Goal: Information Seeking & Learning: Learn about a topic

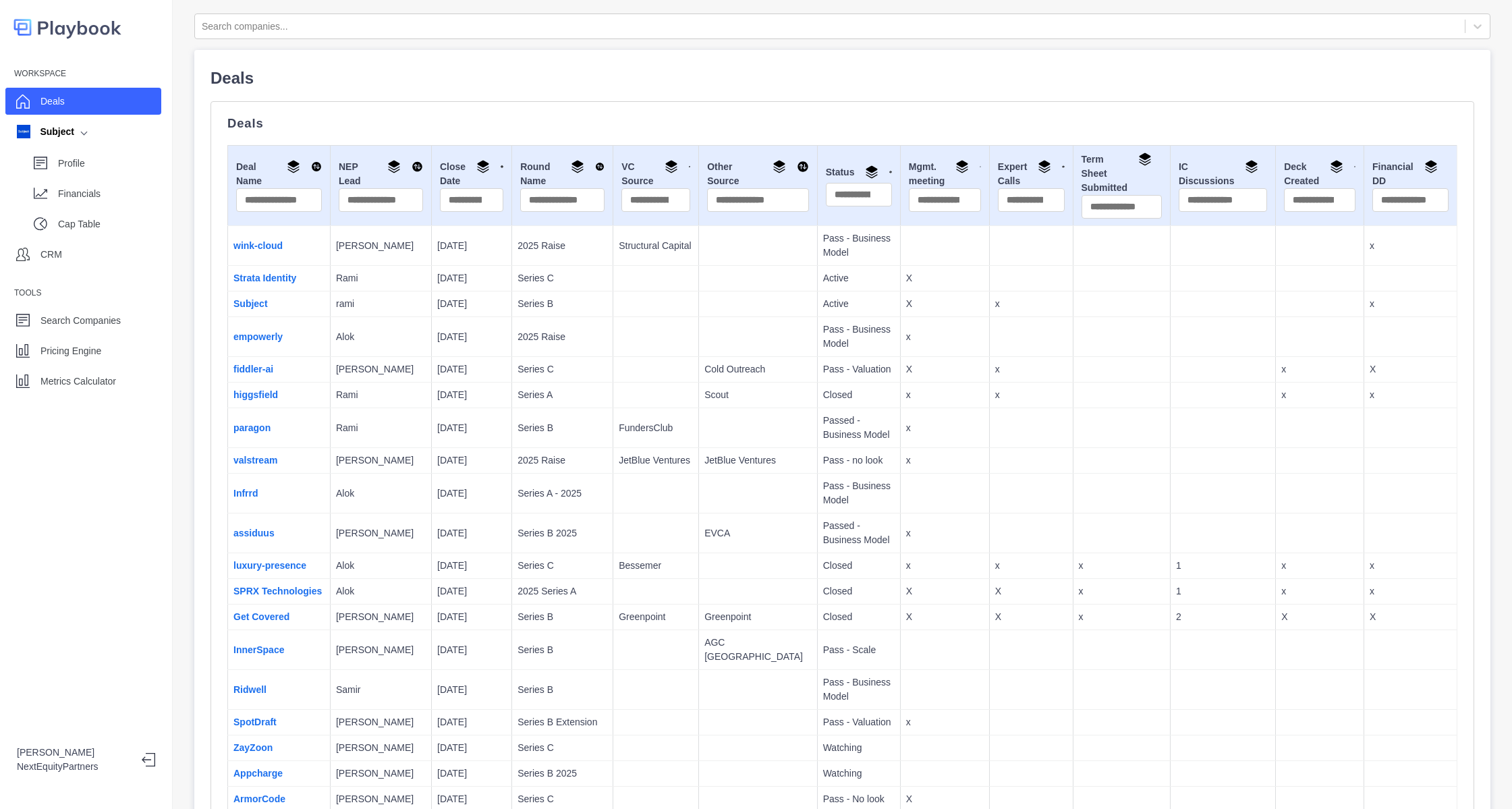
click at [261, 311] on td "Subject" at bounding box center [279, 304] width 103 height 26
click at [257, 305] on link "Subject" at bounding box center [251, 304] width 35 height 11
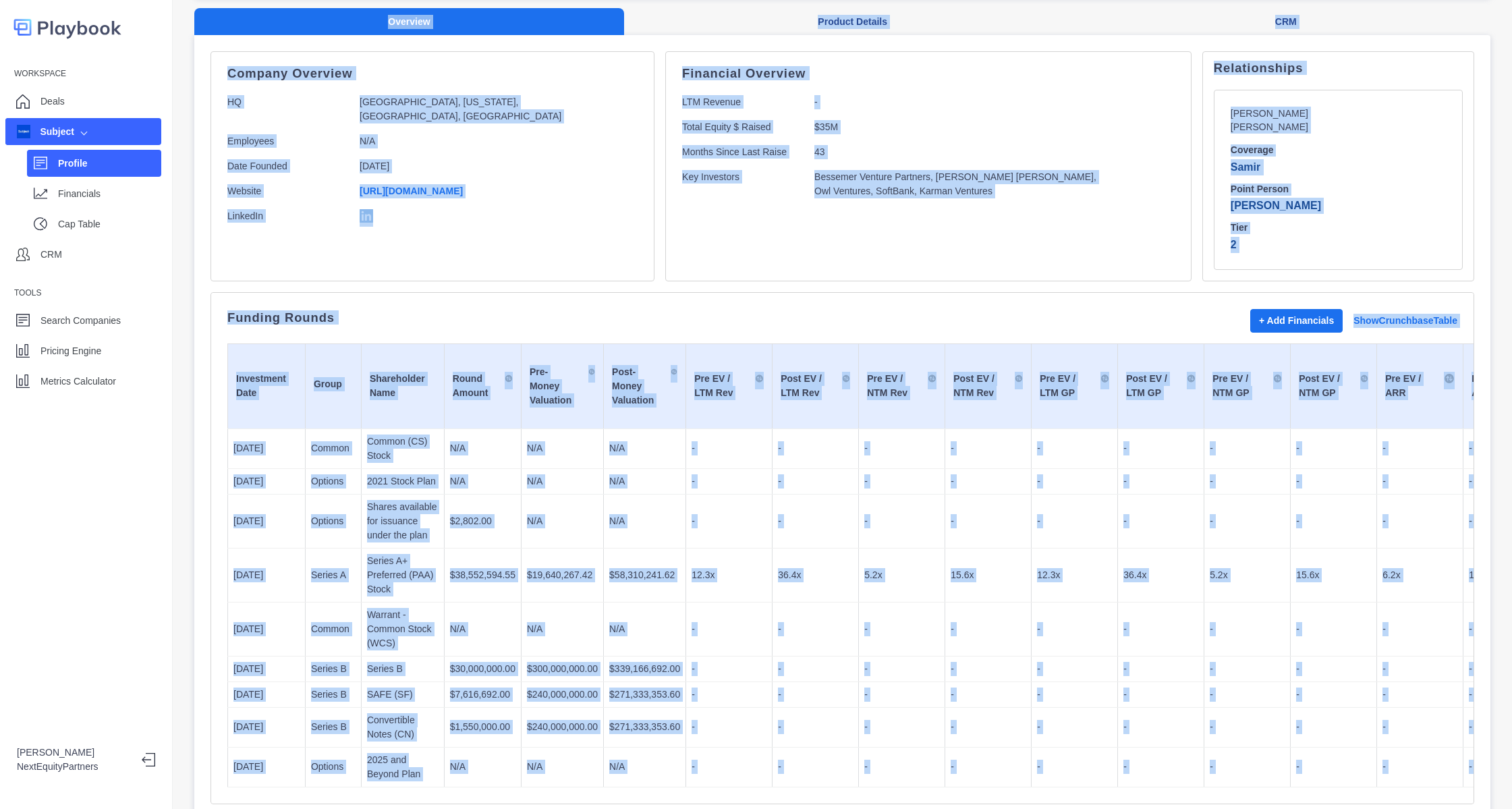
drag, startPoint x: 180, startPoint y: 39, endPoint x: 1039, endPoint y: 853, distance: 1183.4
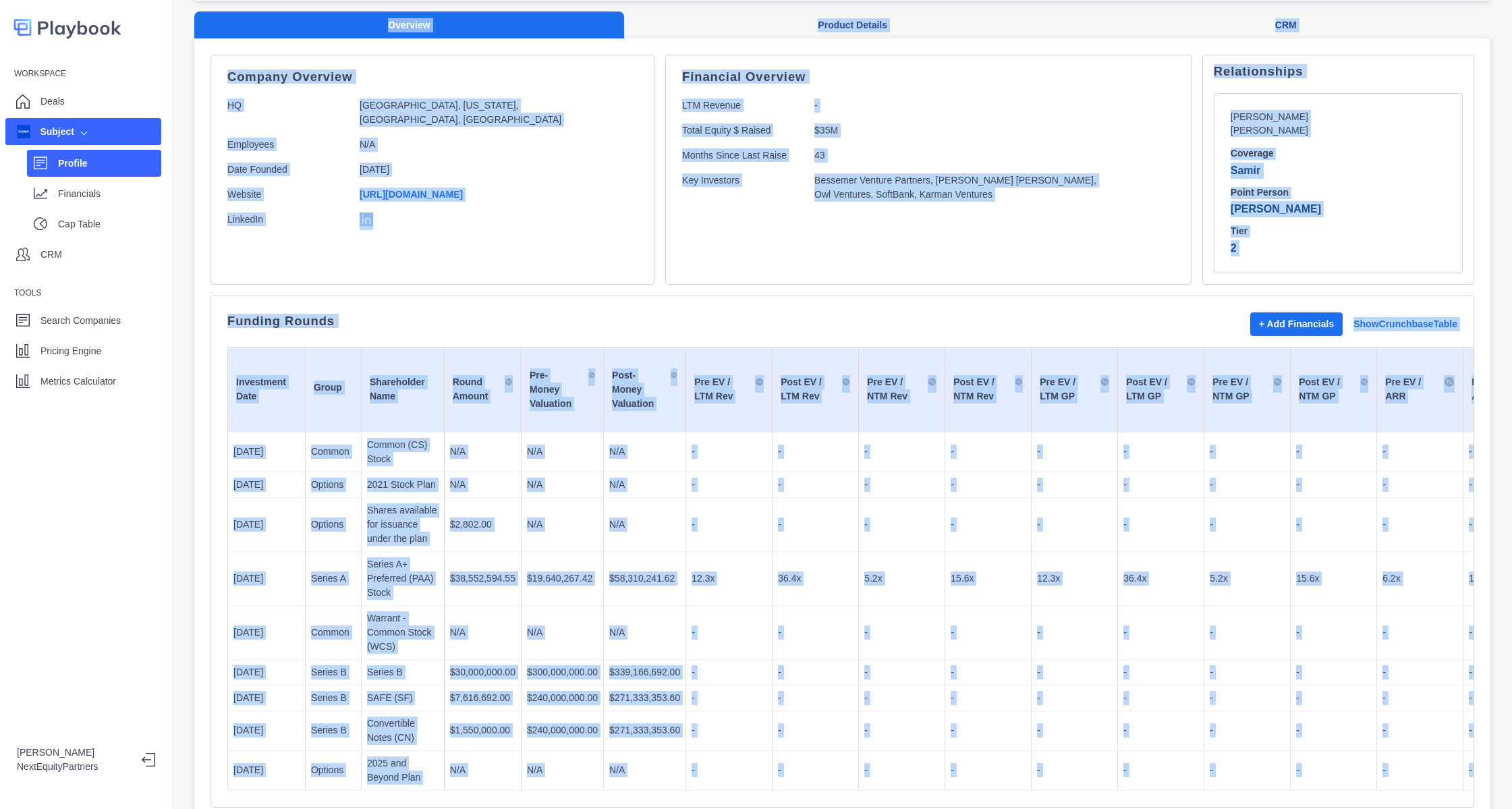
click at [1039, 808] on html "Workspace Deals Subject Profile Financials Cap Table CRM Tools Search Companies…" at bounding box center [756, 404] width 1512 height 809
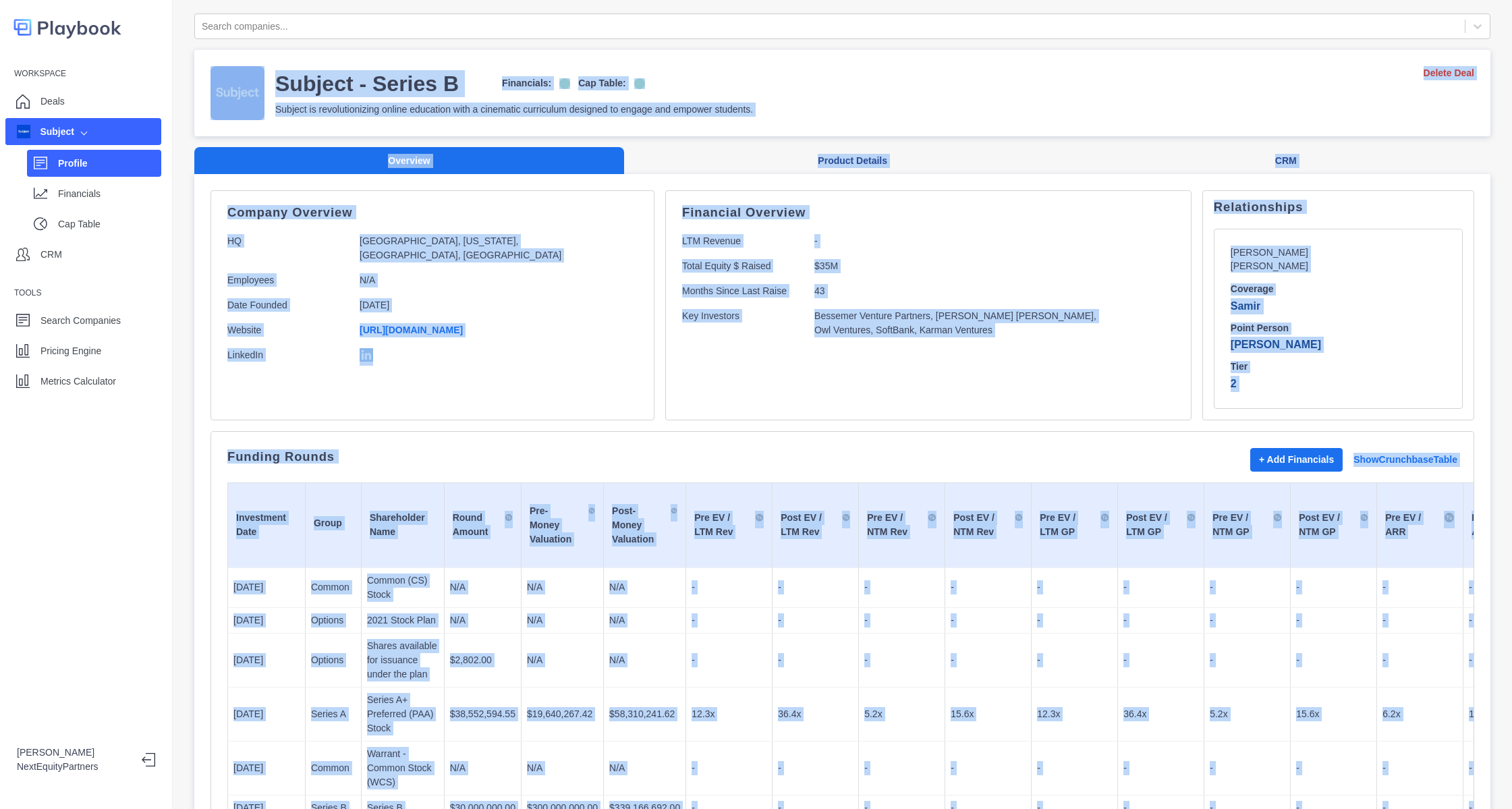
click at [849, 397] on div "Financial Overview LTM Revenue - Total Equity $ Raised $35M Months Since Last R…" at bounding box center [928, 305] width 526 height 230
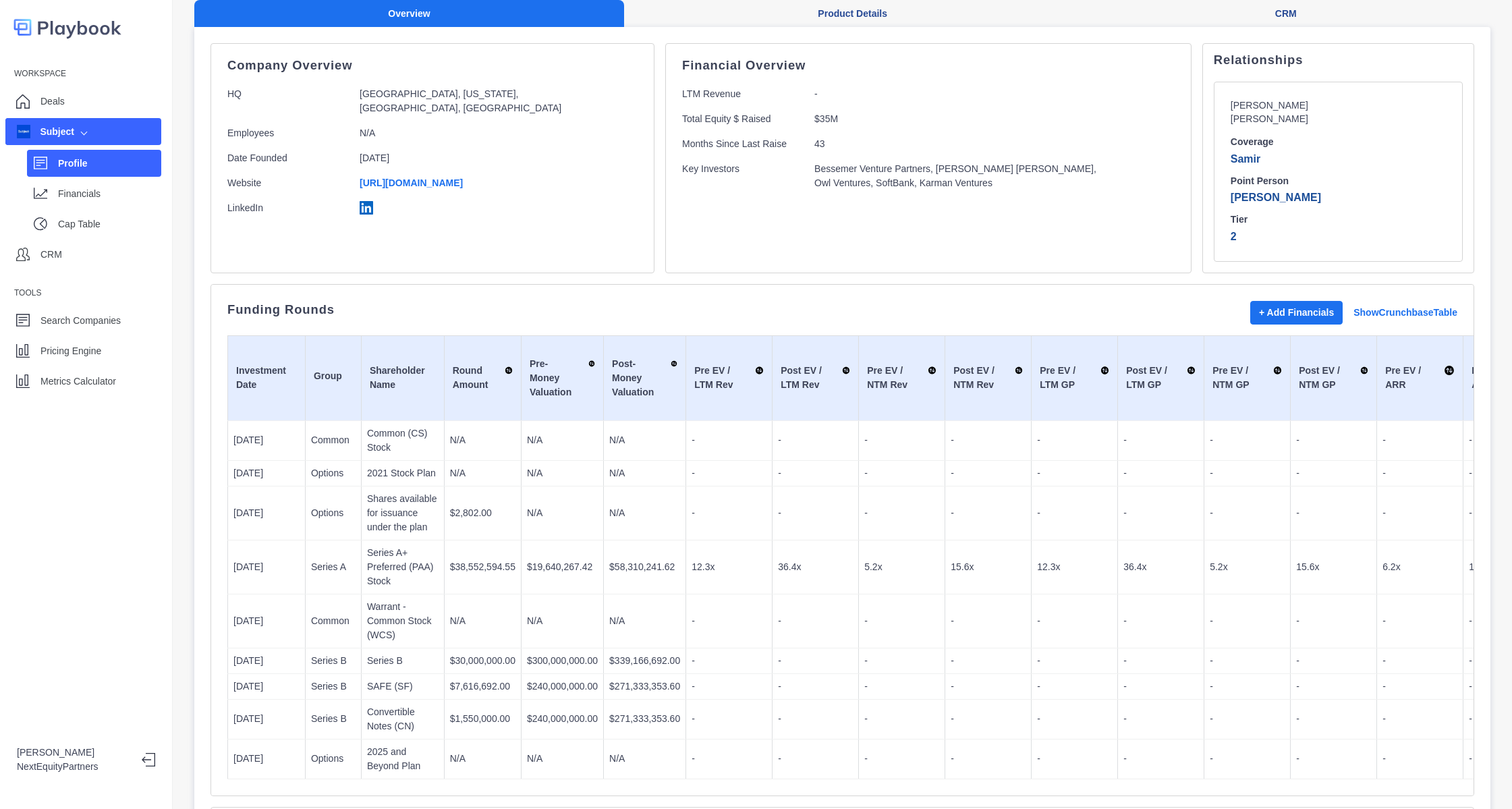
scroll to position [146, 0]
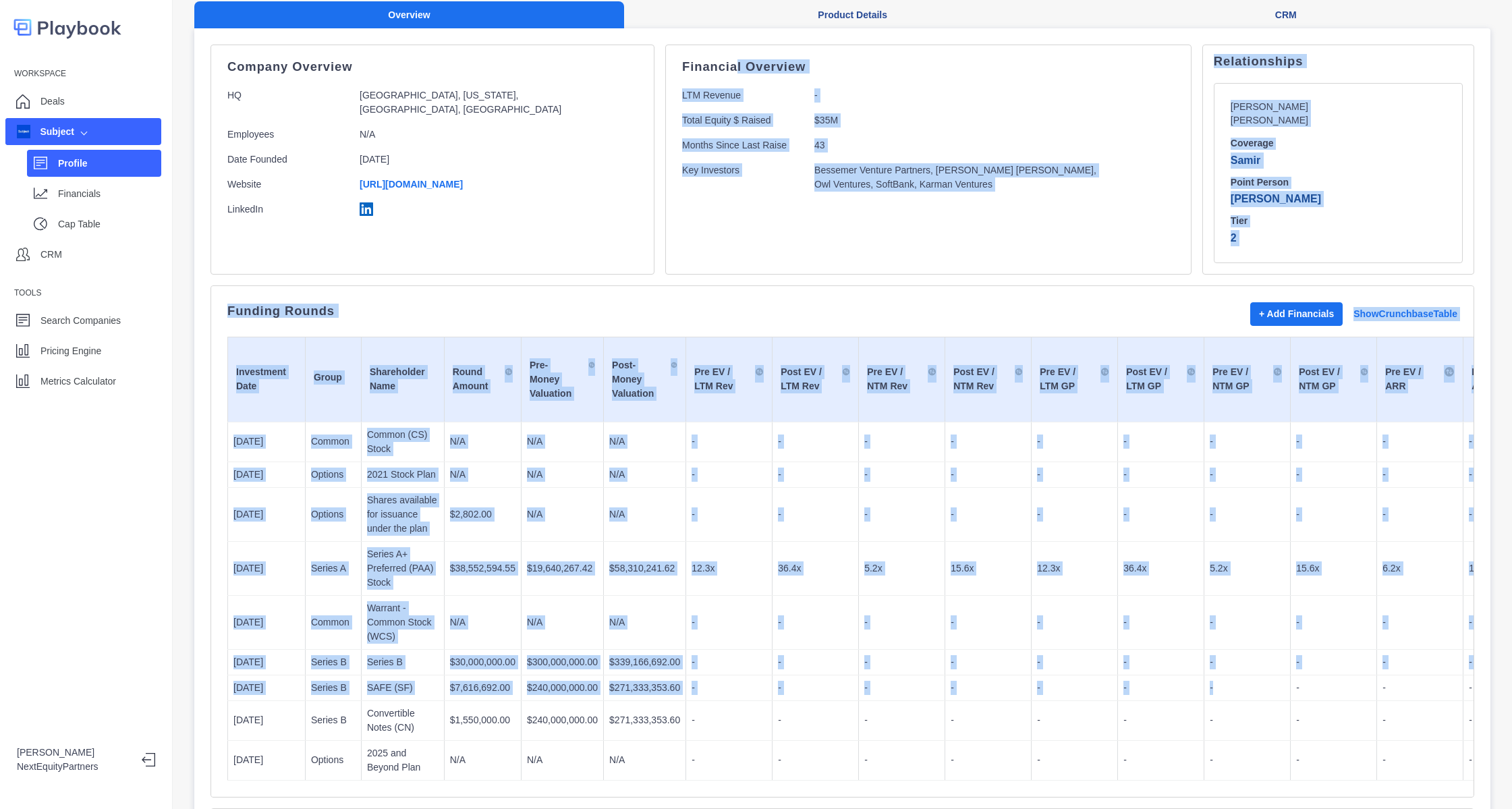
drag, startPoint x: 671, startPoint y: 37, endPoint x: 1224, endPoint y: 665, distance: 836.8
click at [1224, 665] on div "Company Overview HQ [GEOGRAPHIC_DATA], [US_STATE], [GEOGRAPHIC_DATA], [GEOGRAPH…" at bounding box center [842, 723] width 1296 height 1389
click at [1133, 565] on td "36.4x" at bounding box center [1161, 568] width 86 height 54
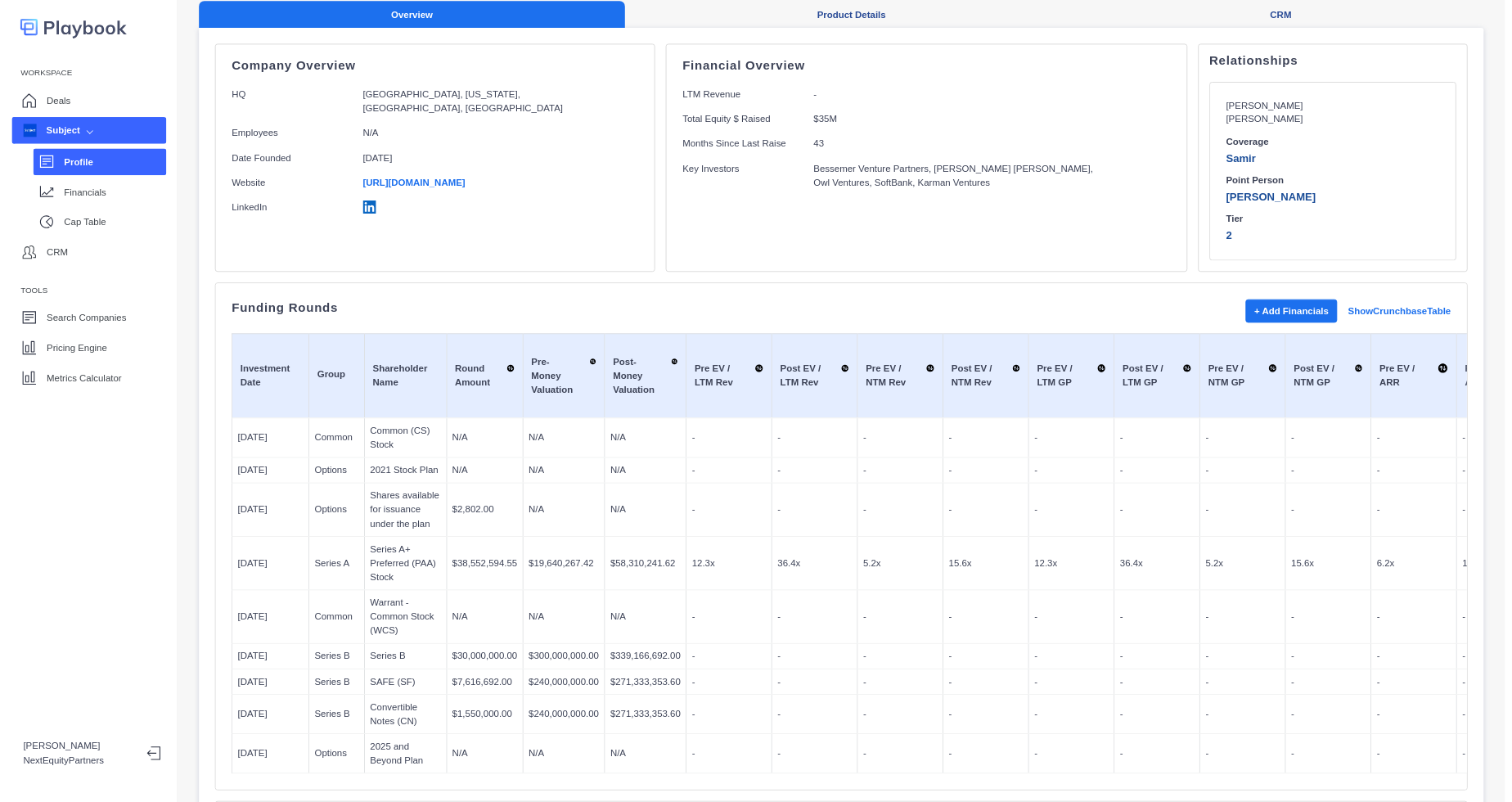
scroll to position [0, 0]
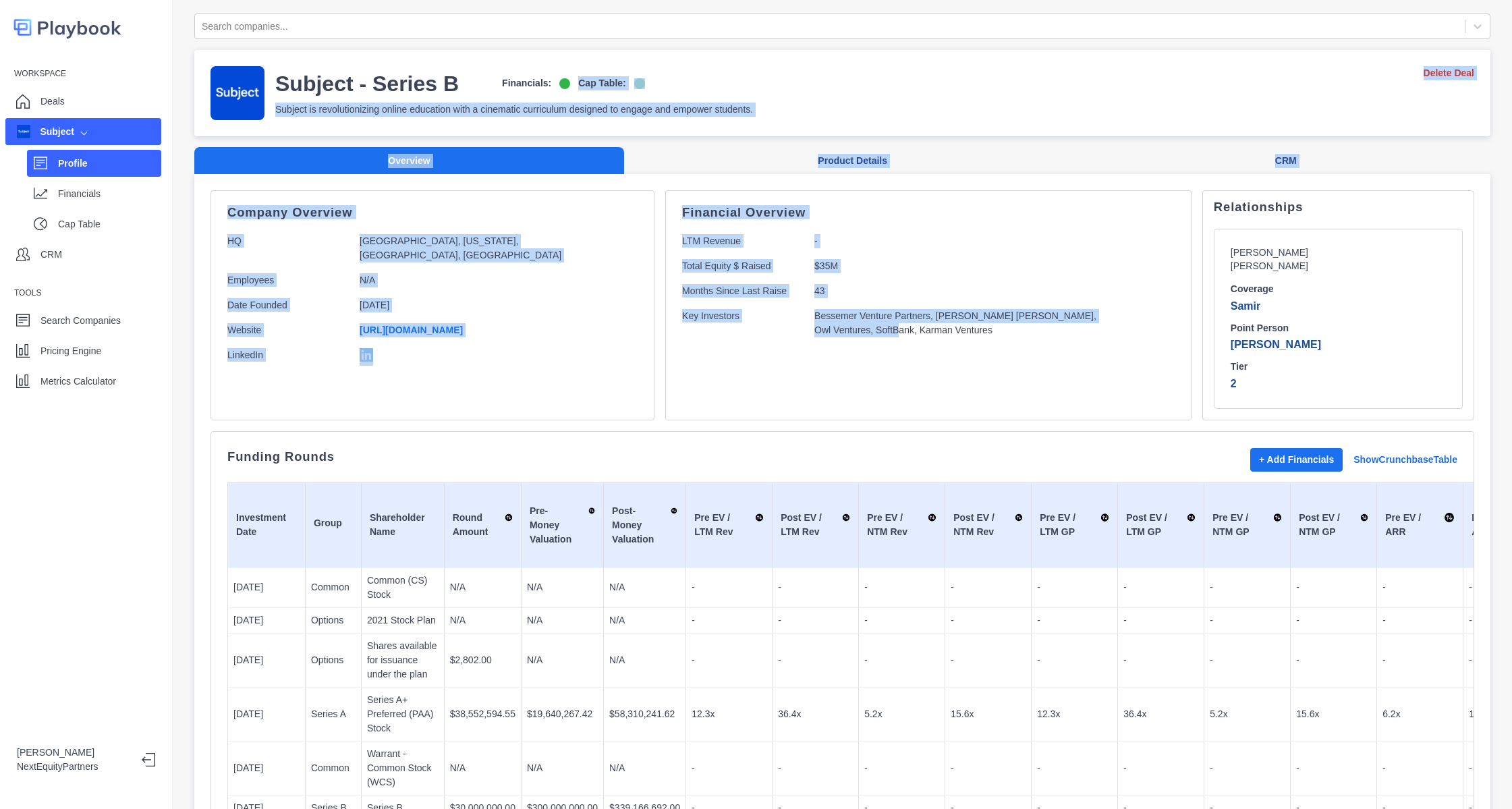
drag, startPoint x: 748, startPoint y: 79, endPoint x: 787, endPoint y: 358, distance: 281.7
click at [787, 358] on div "Search companies... Subject - Series B Financials: Cap Table: Subject is revolu…" at bounding box center [842, 821] width 1296 height 1614
click at [787, 358] on div "Financial Overview LTM Revenue - Total Equity $ Raised $35M Months Since Last R…" at bounding box center [928, 305] width 526 height 230
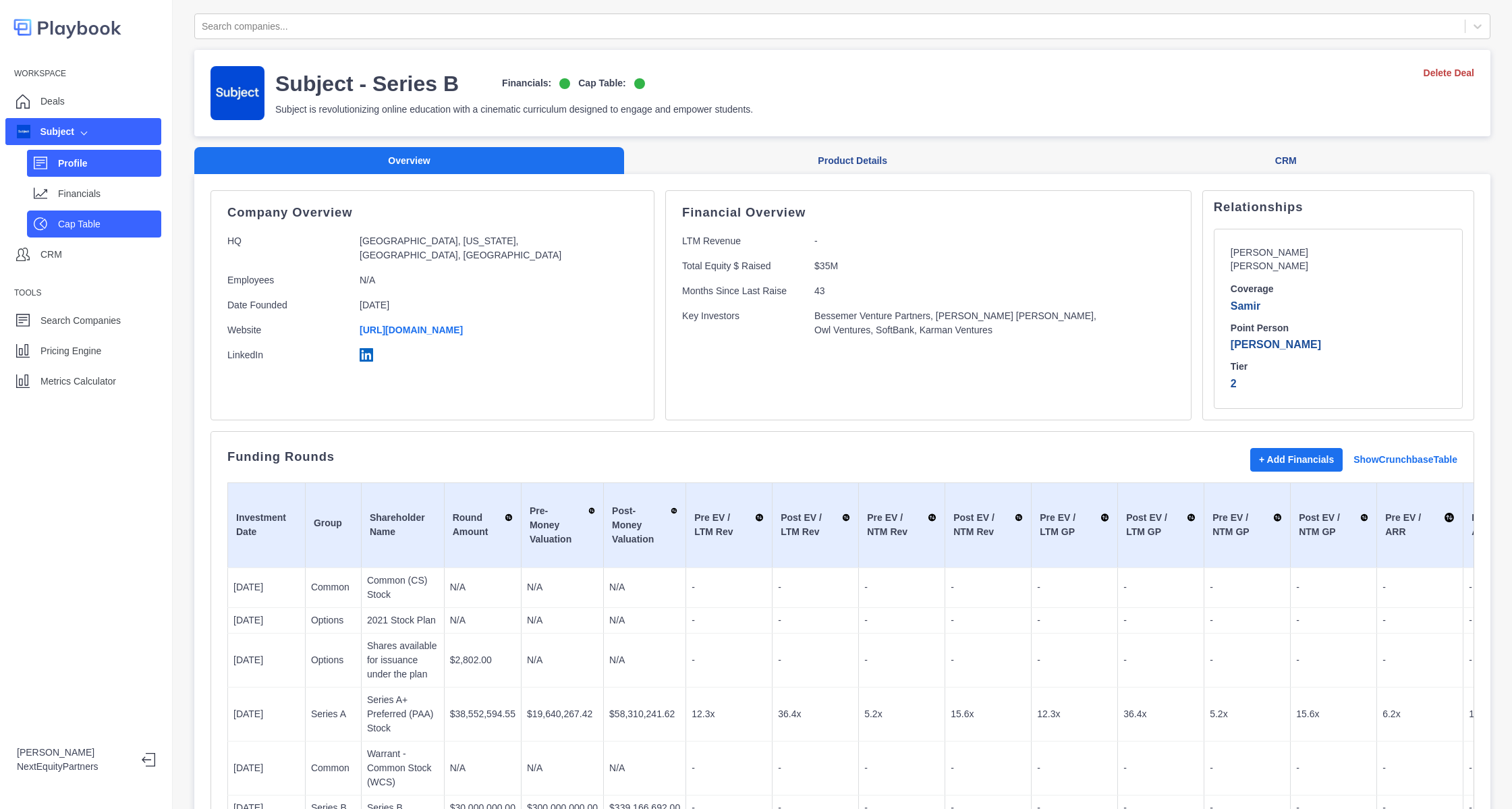
click at [123, 236] on div "Cap Table" at bounding box center [94, 224] width 134 height 27
select select "SHARE_HOLDER_TYPE_COMMON"
select select "SHARE_HOLDER_TYPE_WARRANT"
select select "SHARE_HOLDER_TYPE_OPTION"
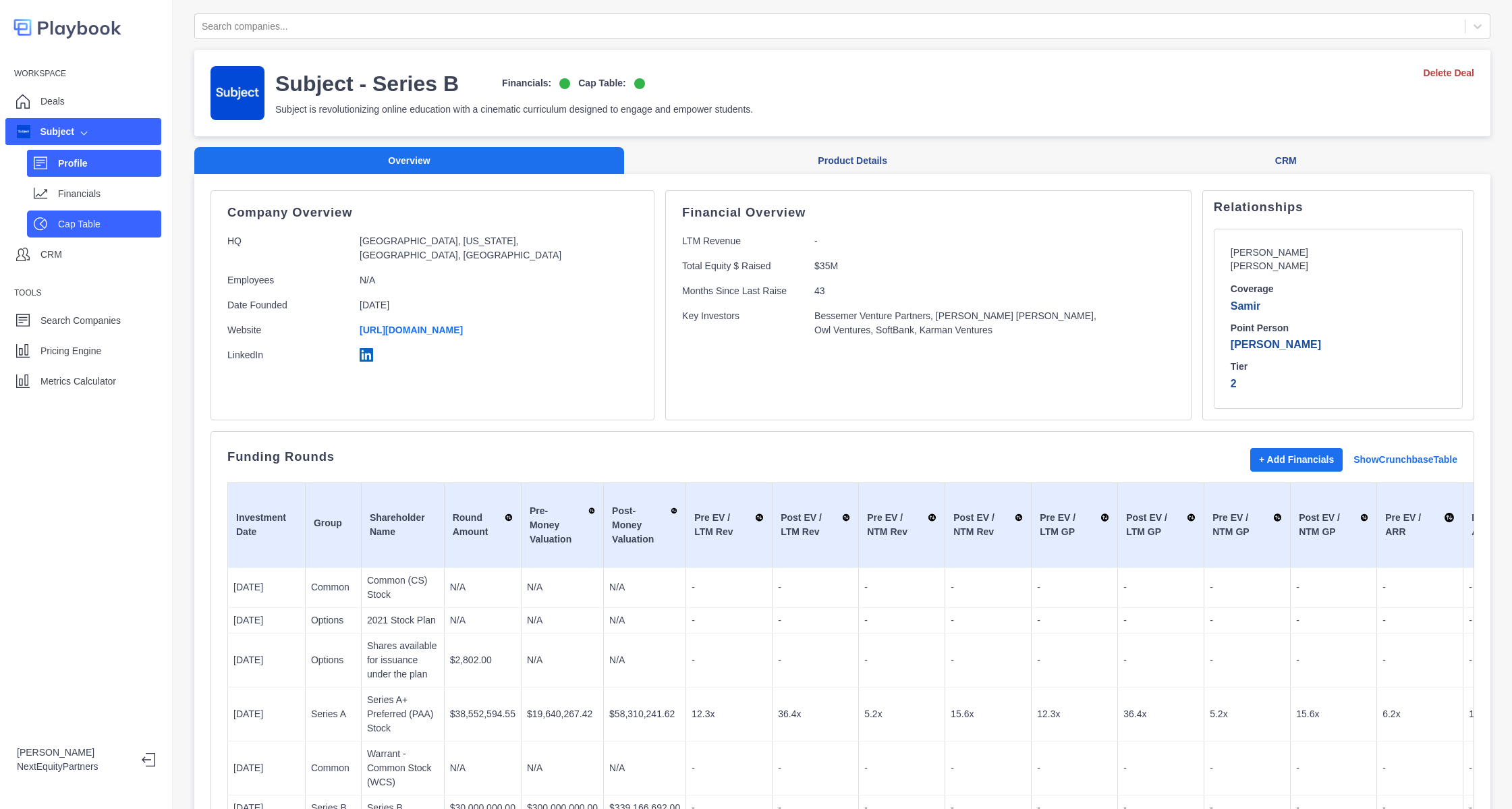
select select "SHARE_HOLDER_TYPE_OPTION"
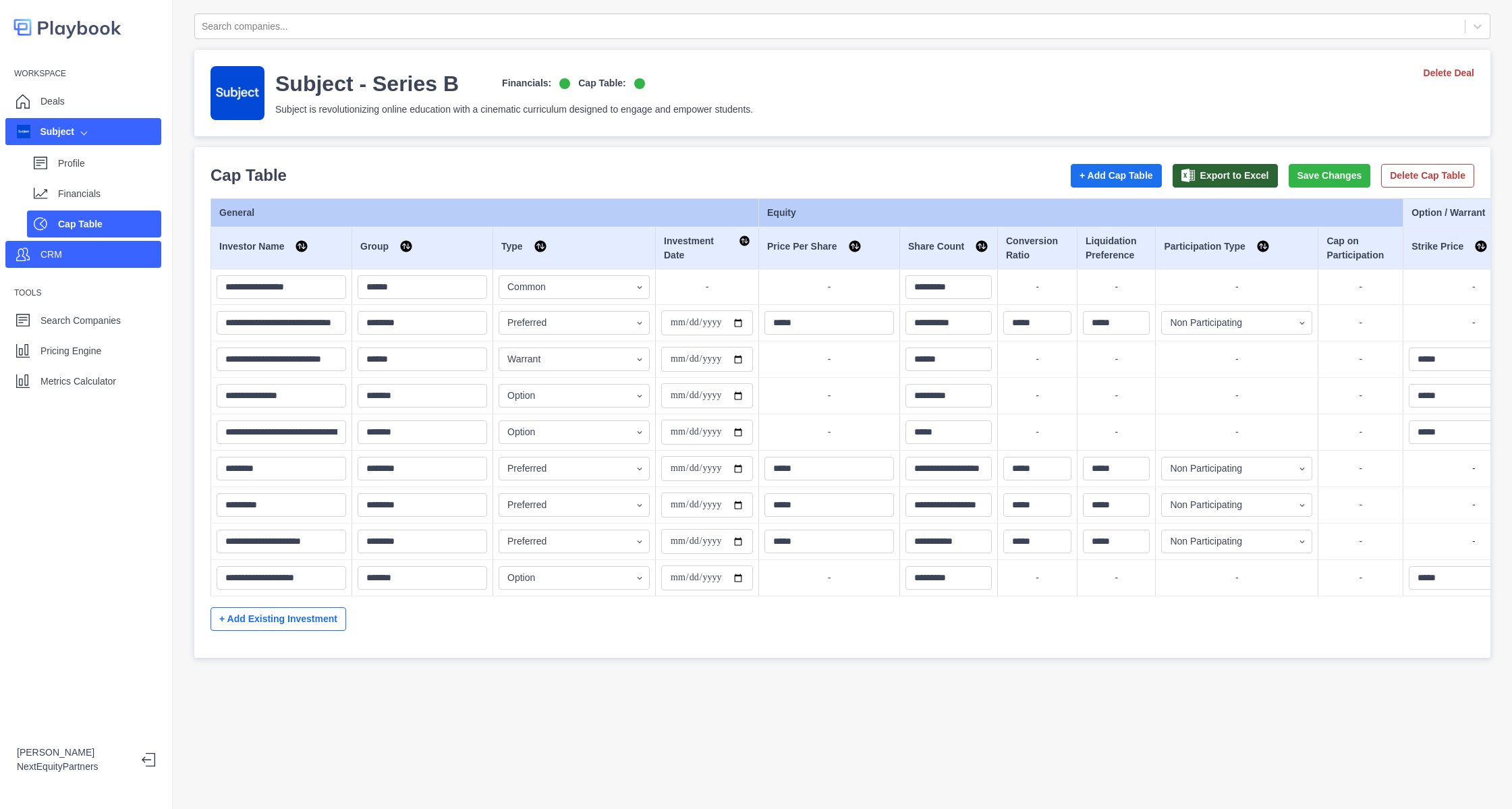
click at [123, 250] on div "CRM" at bounding box center [83, 255] width 156 height 27
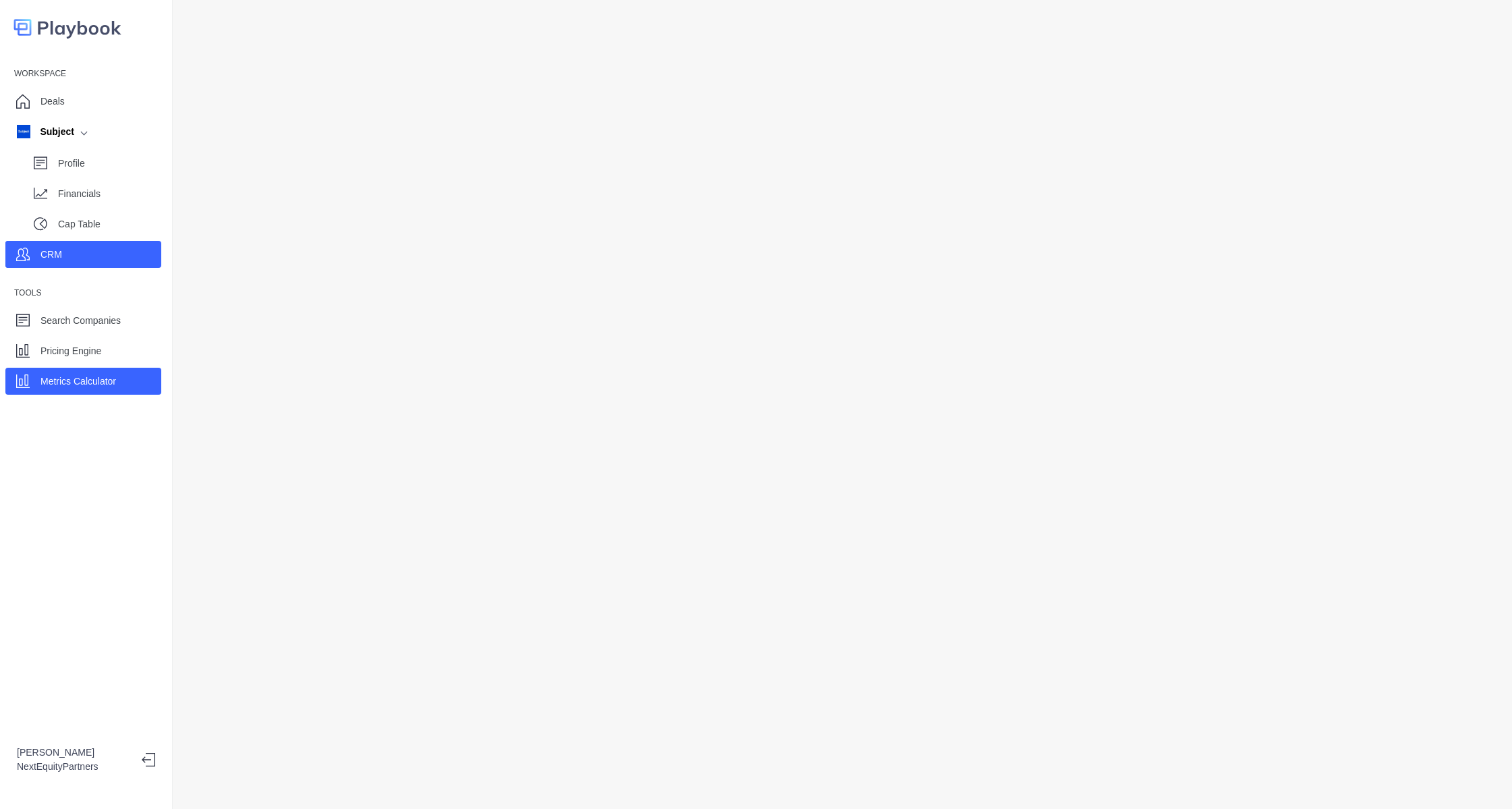
click at [104, 383] on p "Metrics Calculator" at bounding box center [78, 381] width 76 height 14
click at [101, 244] on div "CRM" at bounding box center [83, 255] width 156 height 27
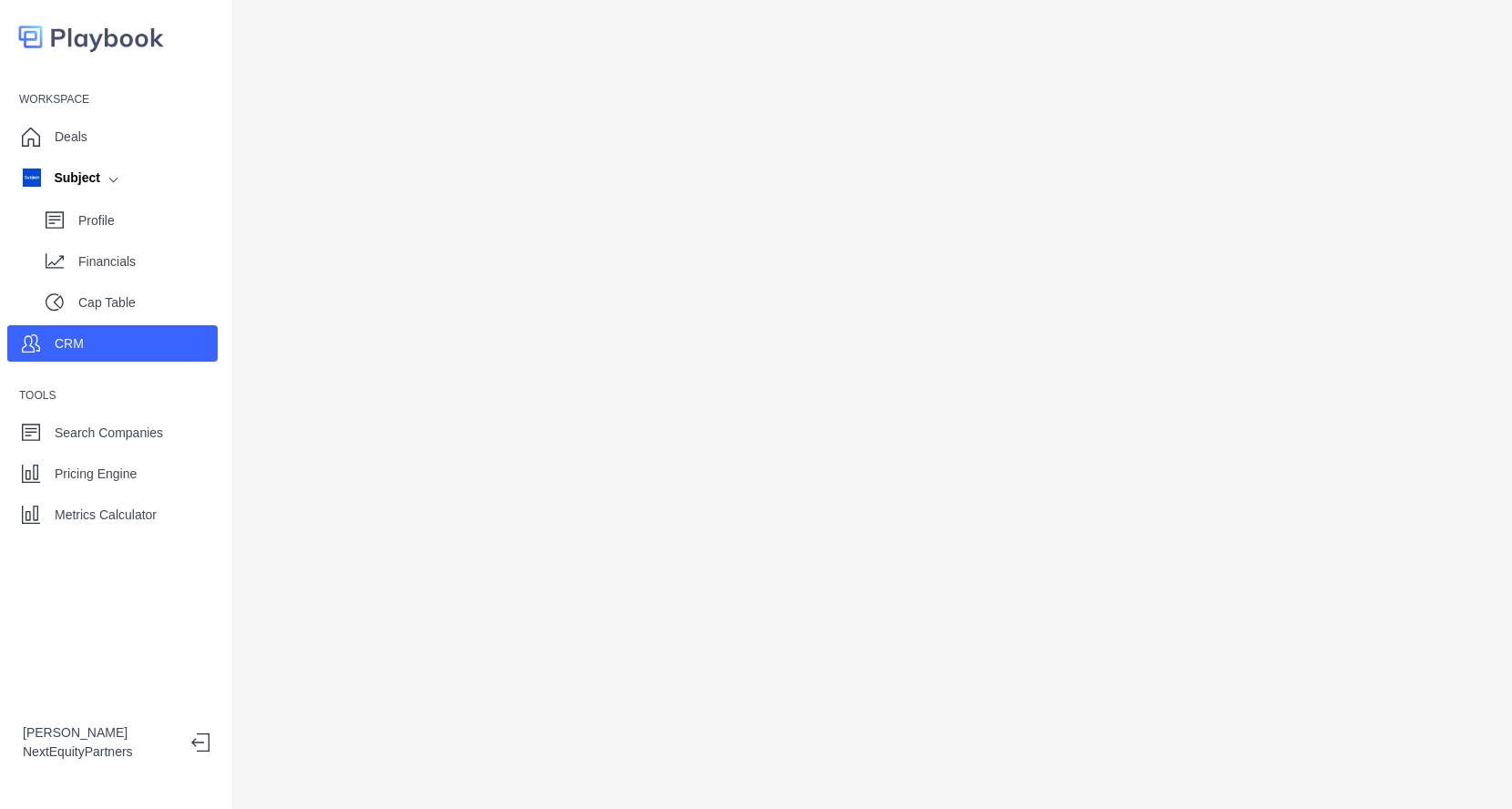
click at [247, 287] on div at bounding box center [872, 404] width 1279 height 809
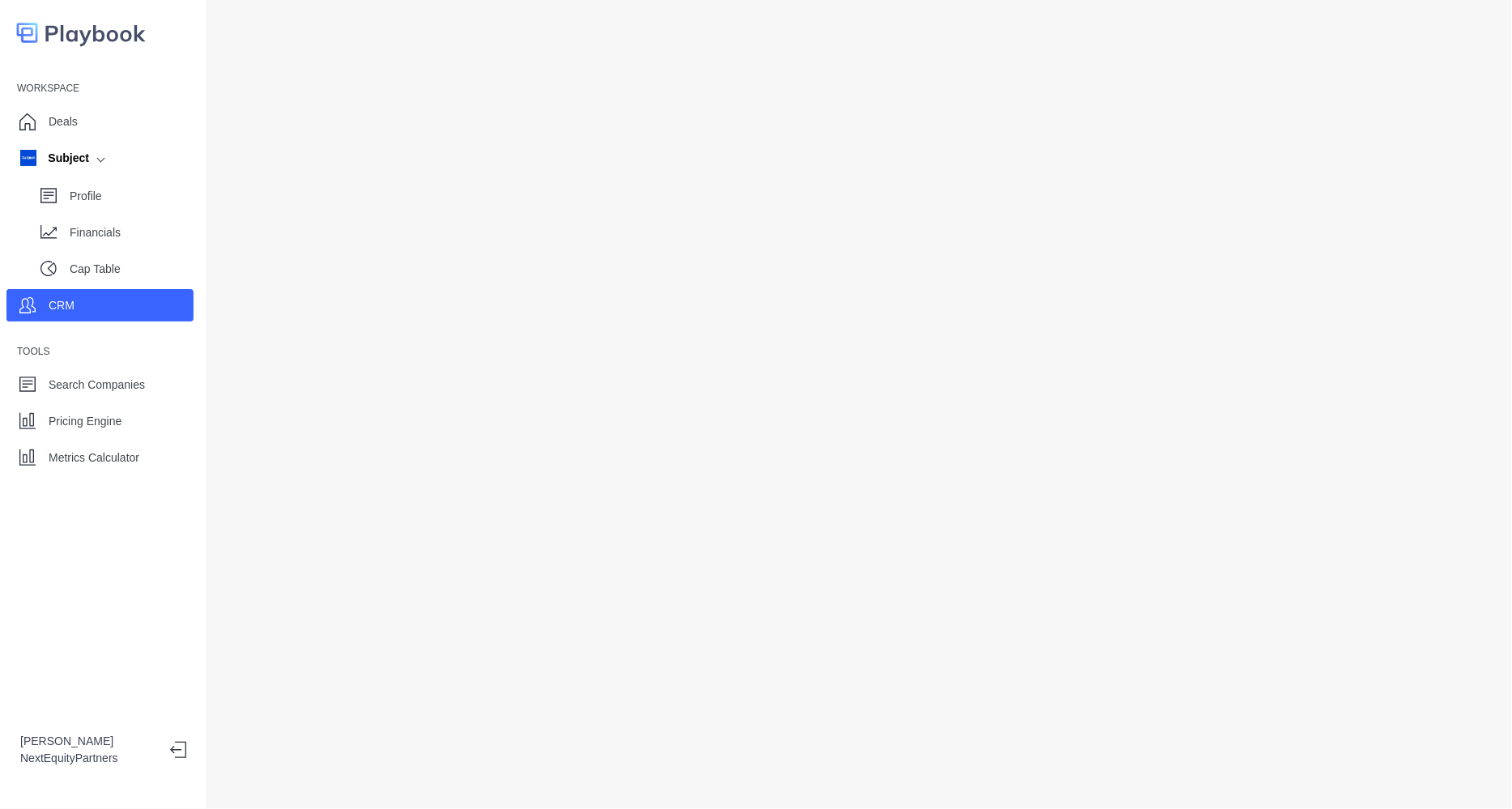
drag, startPoint x: 1277, startPoint y: 0, endPoint x: 224, endPoint y: 298, distance: 1094.4
click at [224, 298] on div at bounding box center [860, 404] width 1304 height 809
click at [118, 220] on div "Financials" at bounding box center [132, 232] width 124 height 25
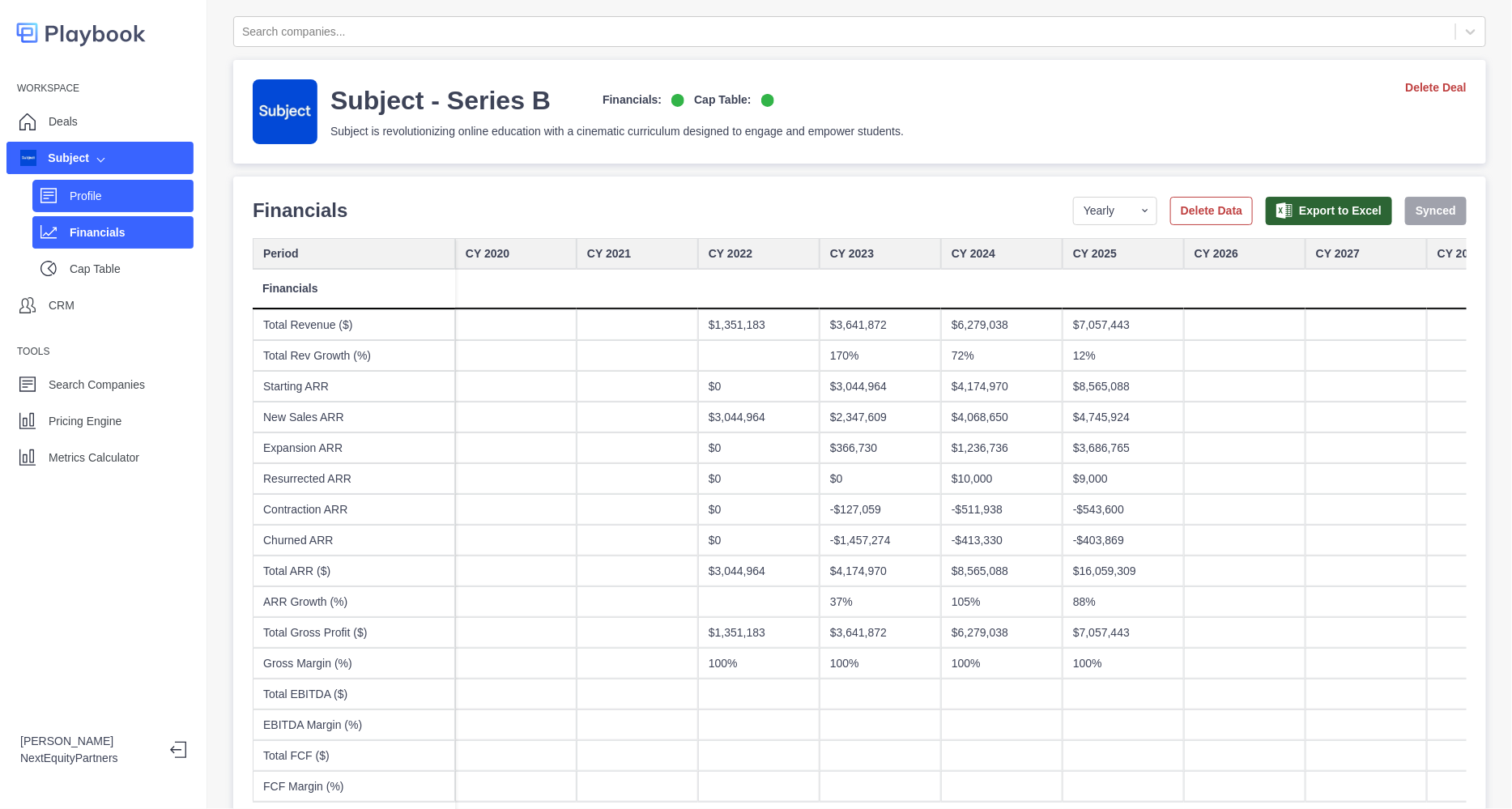
click at [87, 188] on p "Profile" at bounding box center [132, 196] width 124 height 17
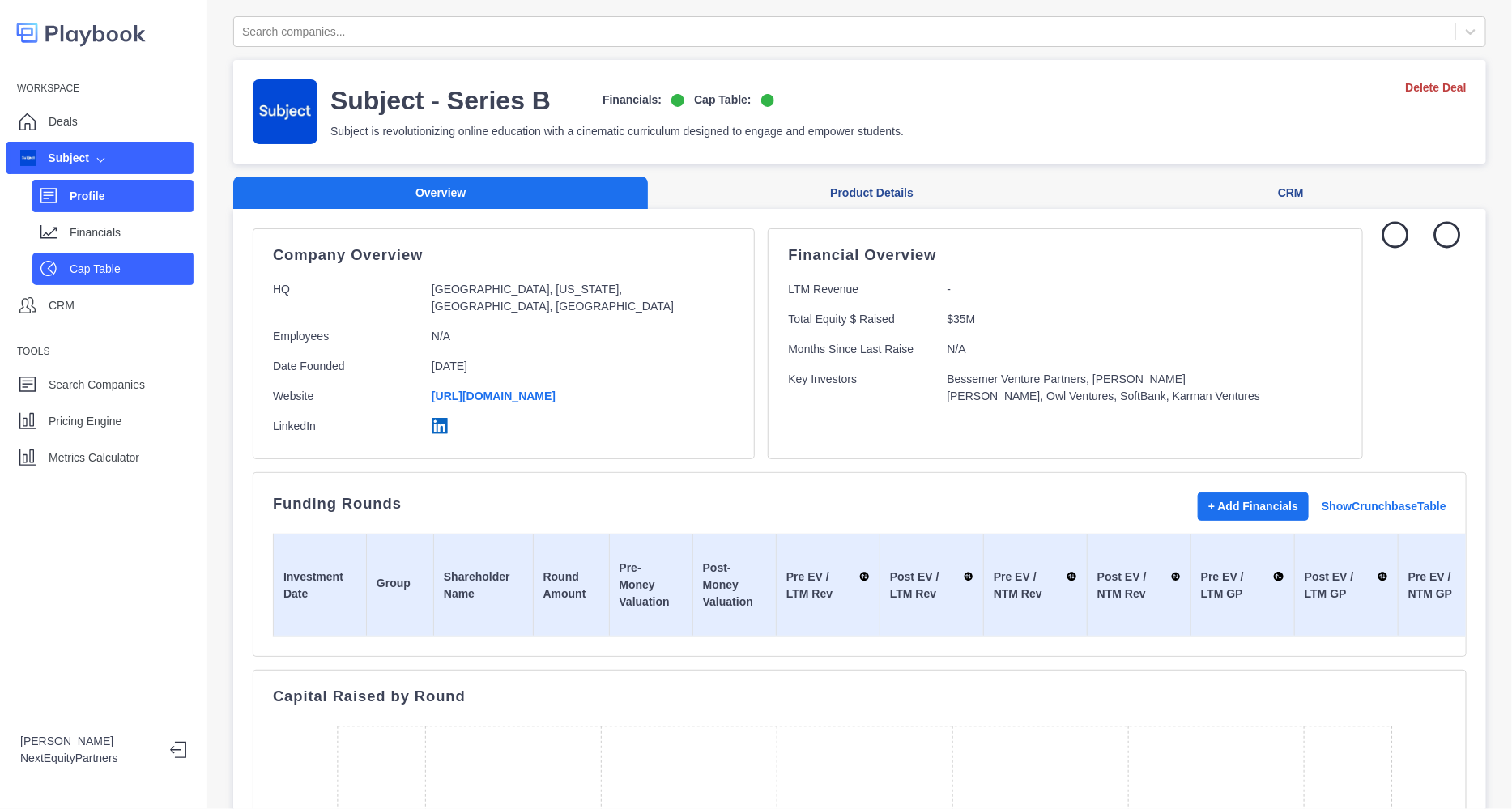
click at [114, 269] on p "Cap Table" at bounding box center [132, 269] width 124 height 17
select select "SHARE_HOLDER_TYPE_COMMON"
select select "SHARE_HOLDER_TYPE_WARRANT"
select select "SHARE_HOLDER_TYPE_OPTION"
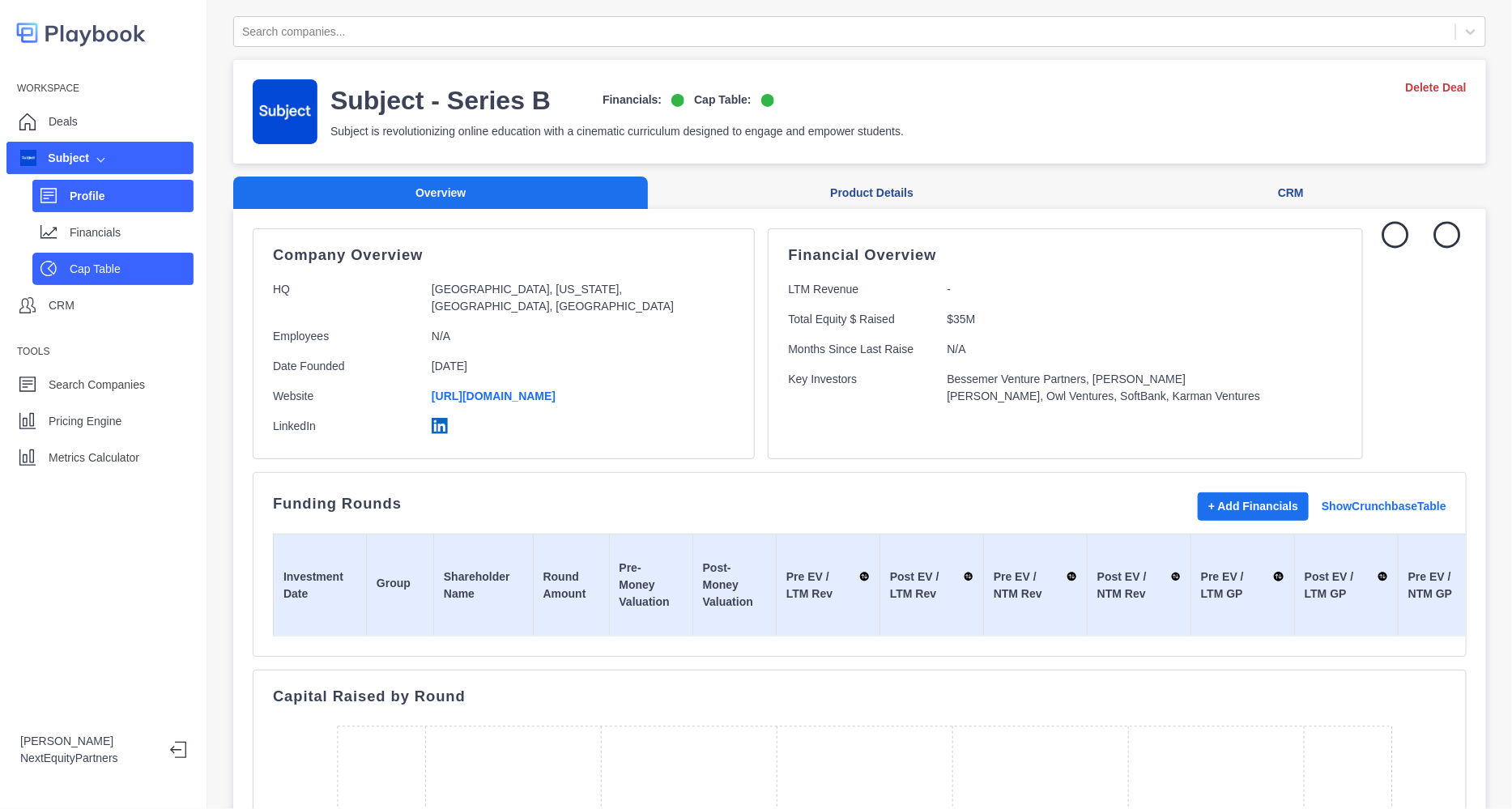
select select "SHARE_HOLDER_TYPE_OPTION"
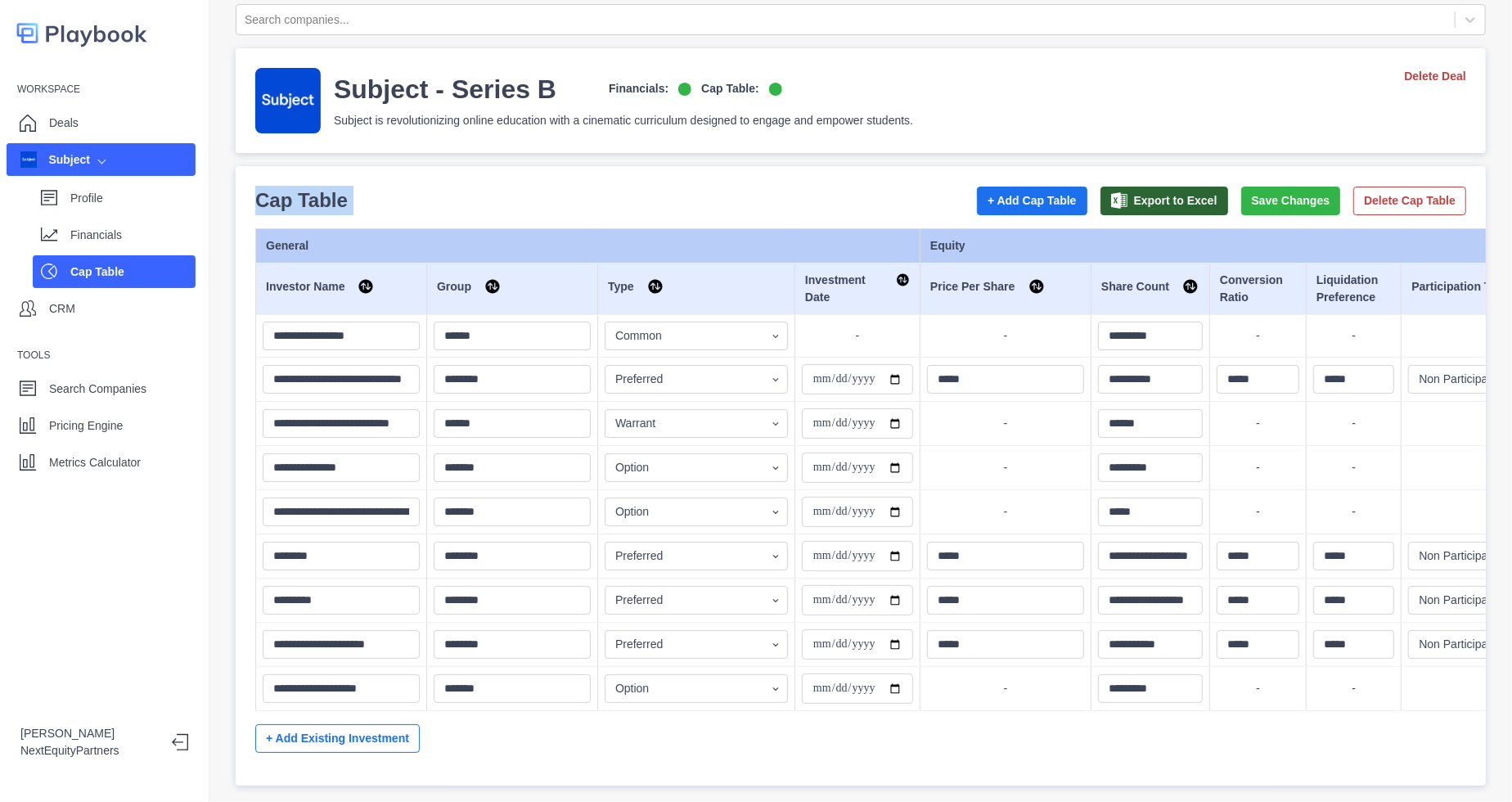
scroll to position [16, 0]
drag, startPoint x: 243, startPoint y: 209, endPoint x: 717, endPoint y: 816, distance: 770.1
click at [717, 802] on html "**********" at bounding box center [756, 401] width 1512 height 802
click at [647, 700] on div "**********" at bounding box center [860, 496] width 1211 height 538
click at [163, 226] on p "Financials" at bounding box center [133, 235] width 126 height 17
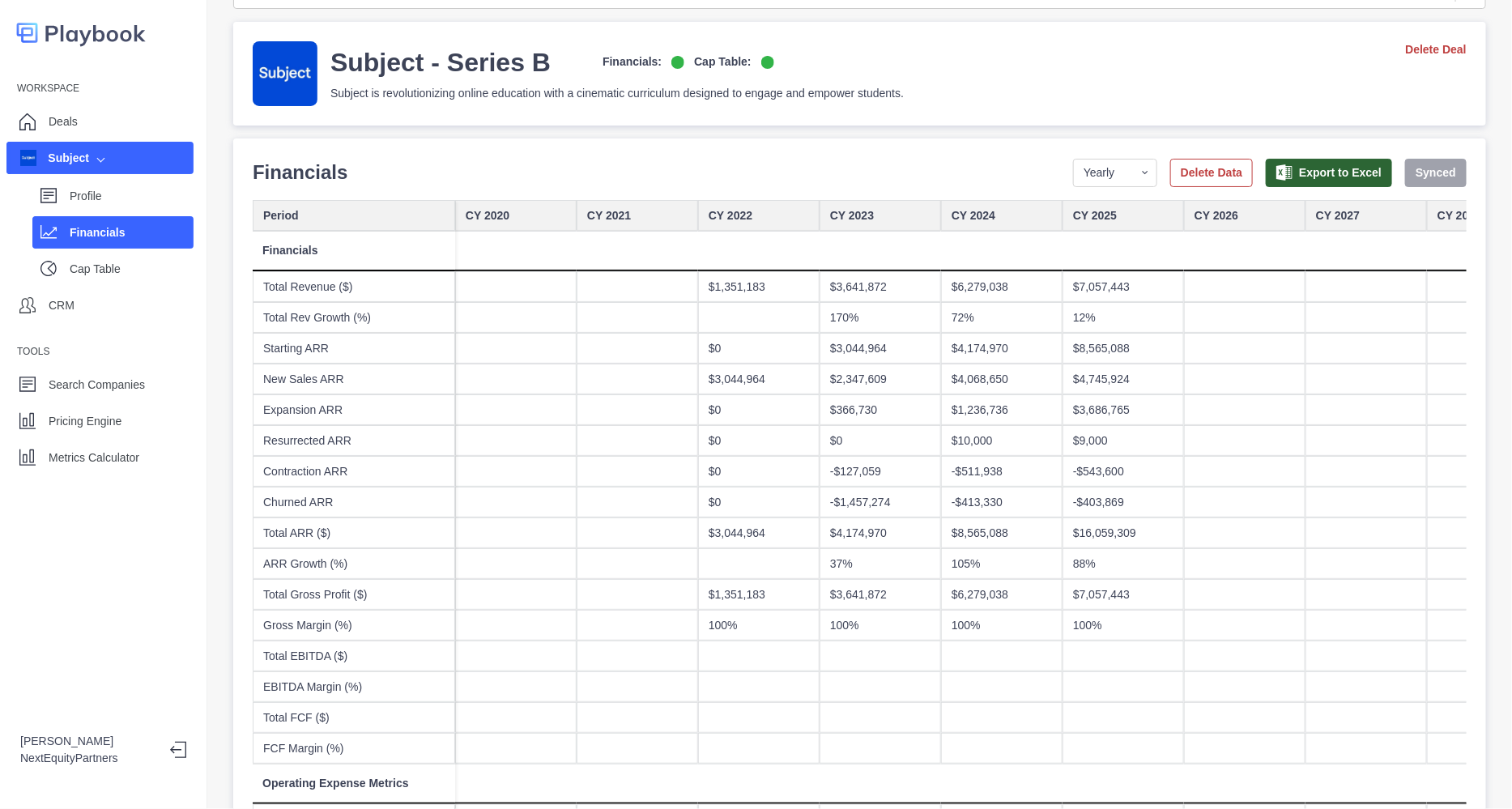
click at [141, 168] on div "Subject" at bounding box center [100, 158] width 187 height 33
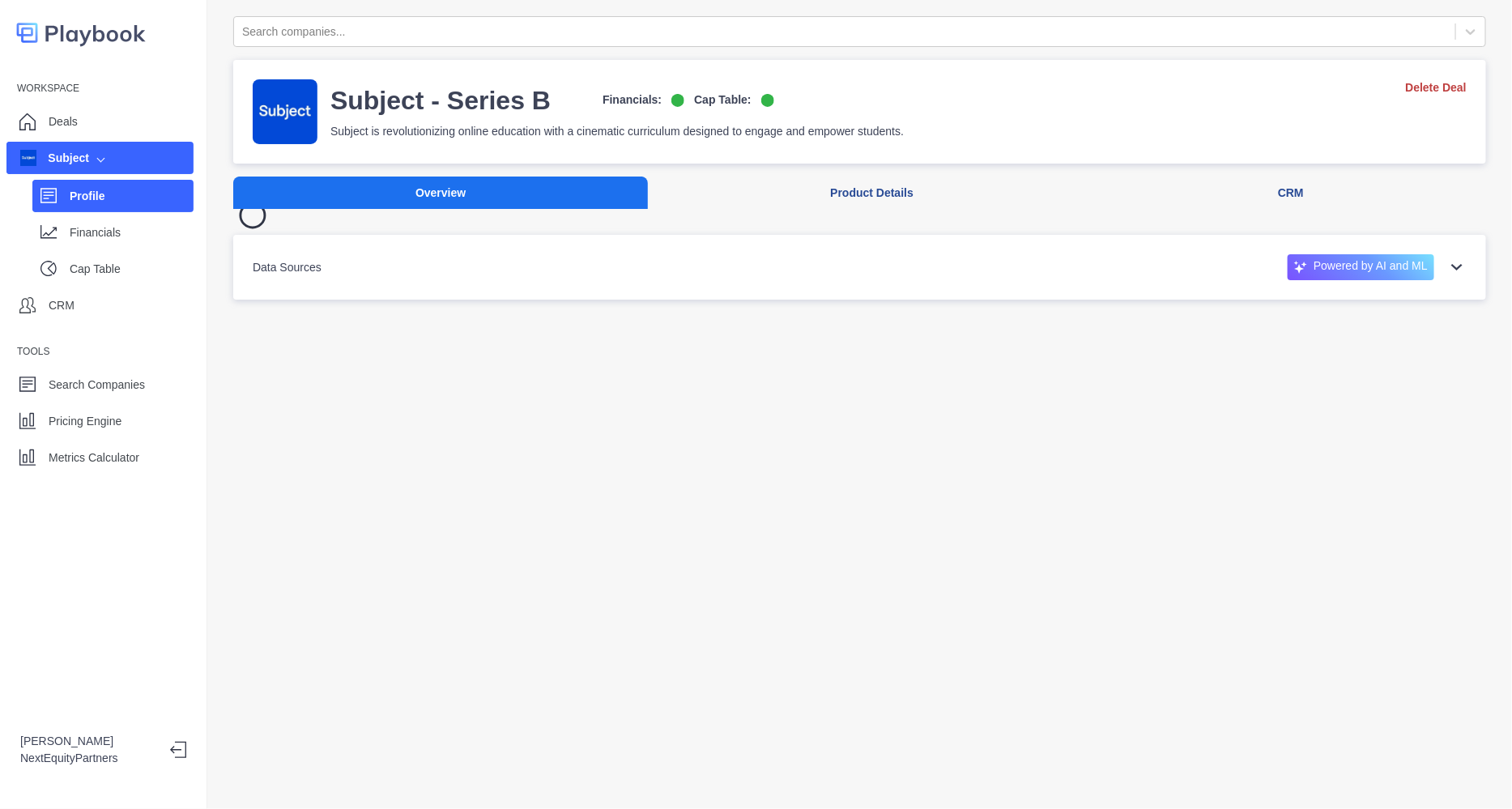
click at [133, 185] on div "Profile" at bounding box center [132, 196] width 124 height 25
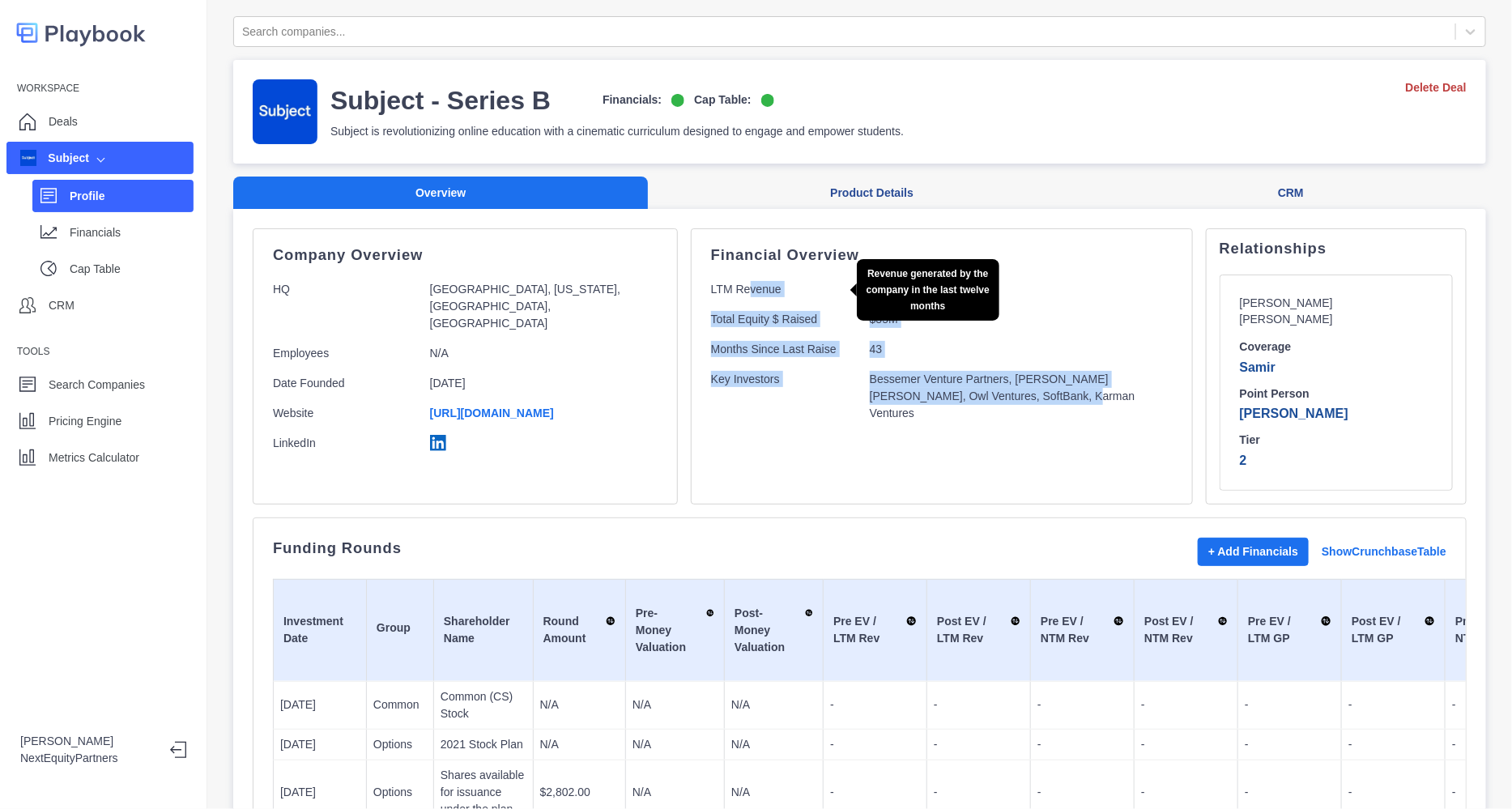
drag, startPoint x: 988, startPoint y: 480, endPoint x: 687, endPoint y: 280, distance: 361.4
click at [691, 280] on div "Financial Overview LTM Revenue - Total Equity $ Raised $35M Months Since Last R…" at bounding box center [942, 366] width 502 height 276
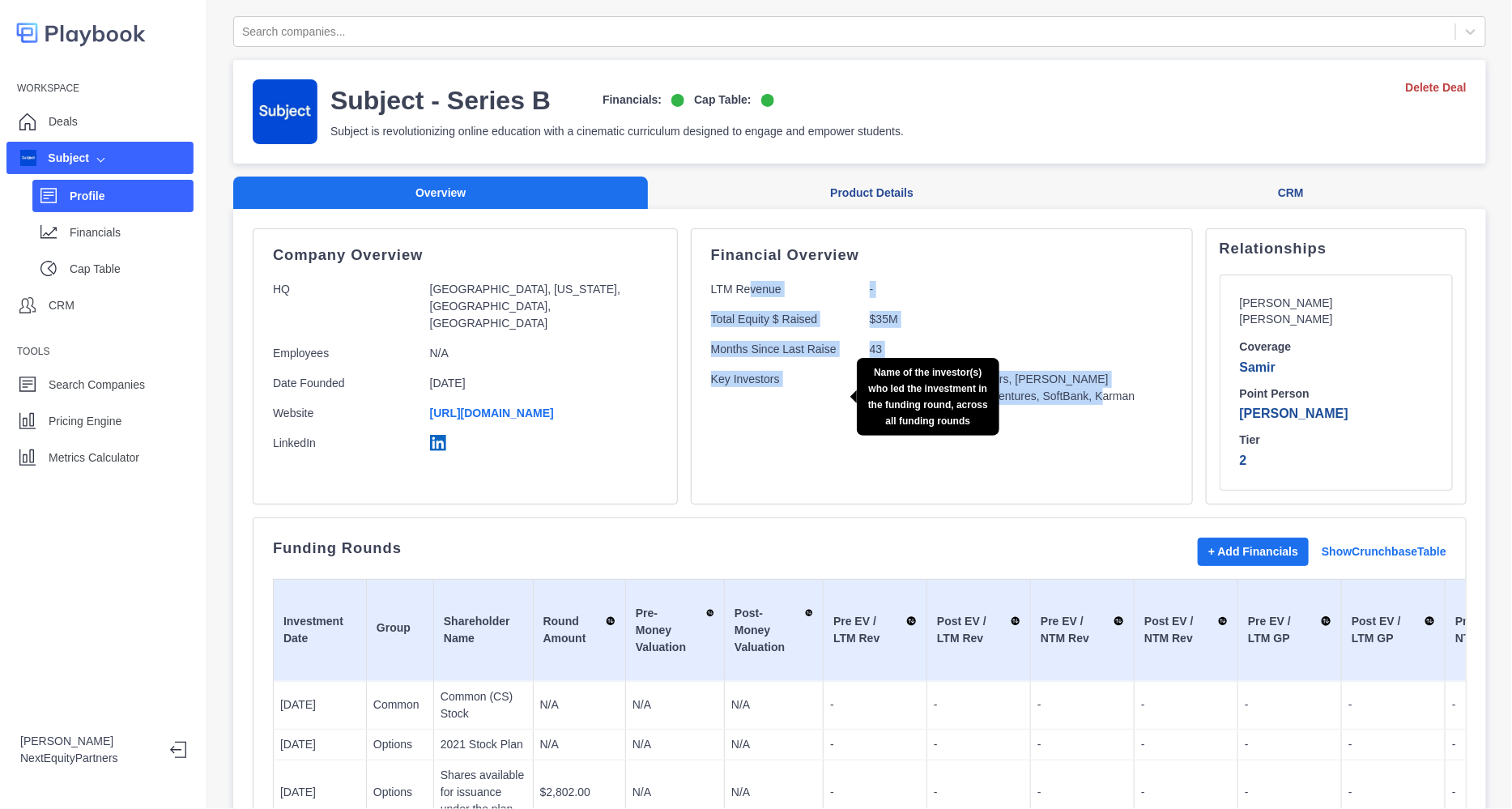
click at [774, 396] on p "Key Investors" at bounding box center [784, 396] width 145 height 51
click at [742, 406] on div "Financial Overview LTM Revenue - Total Equity $ Raised $35M Months Since Last R…" at bounding box center [942, 366] width 502 height 276
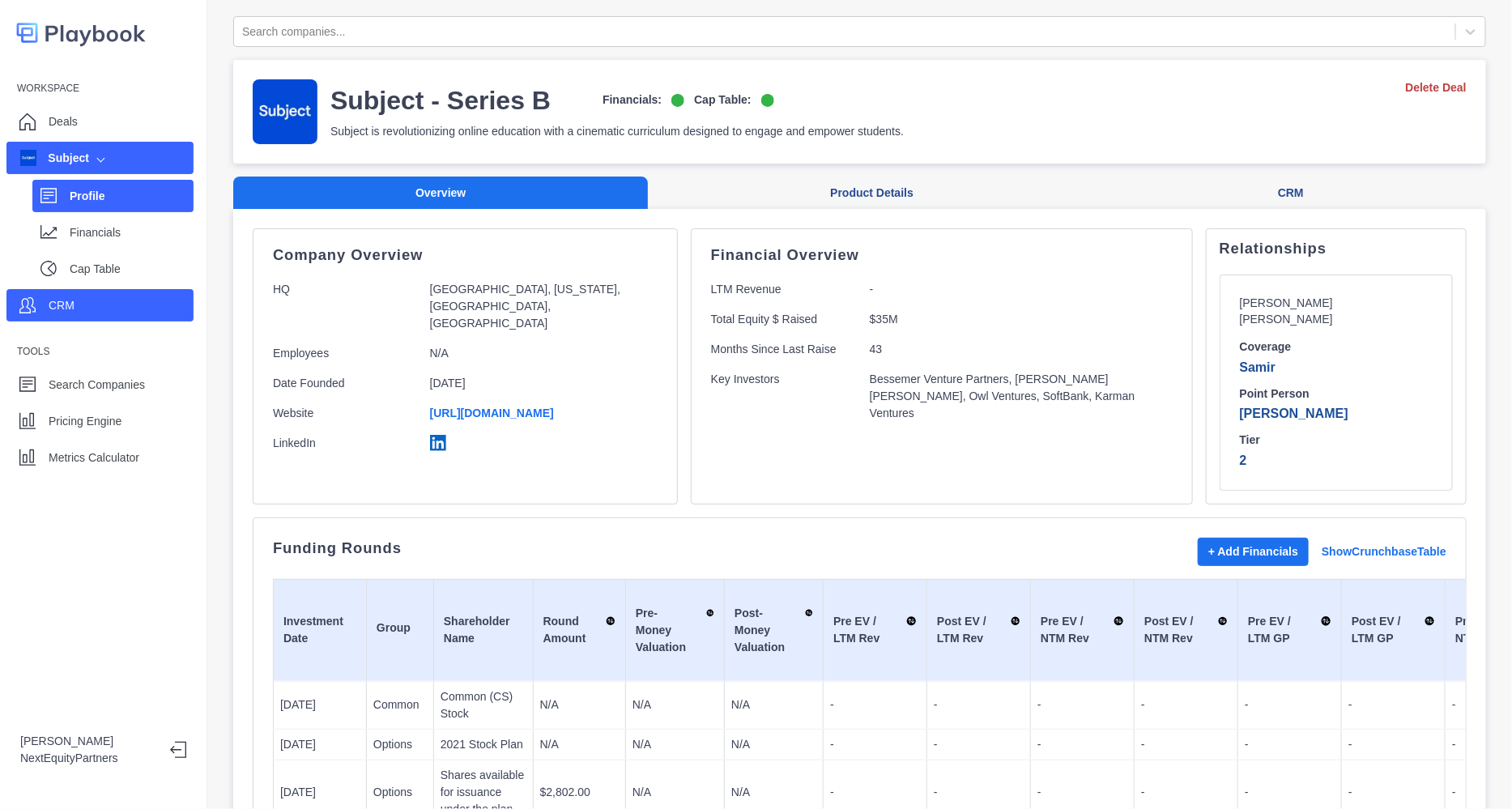
click at [85, 306] on div "CRM" at bounding box center [100, 306] width 187 height 33
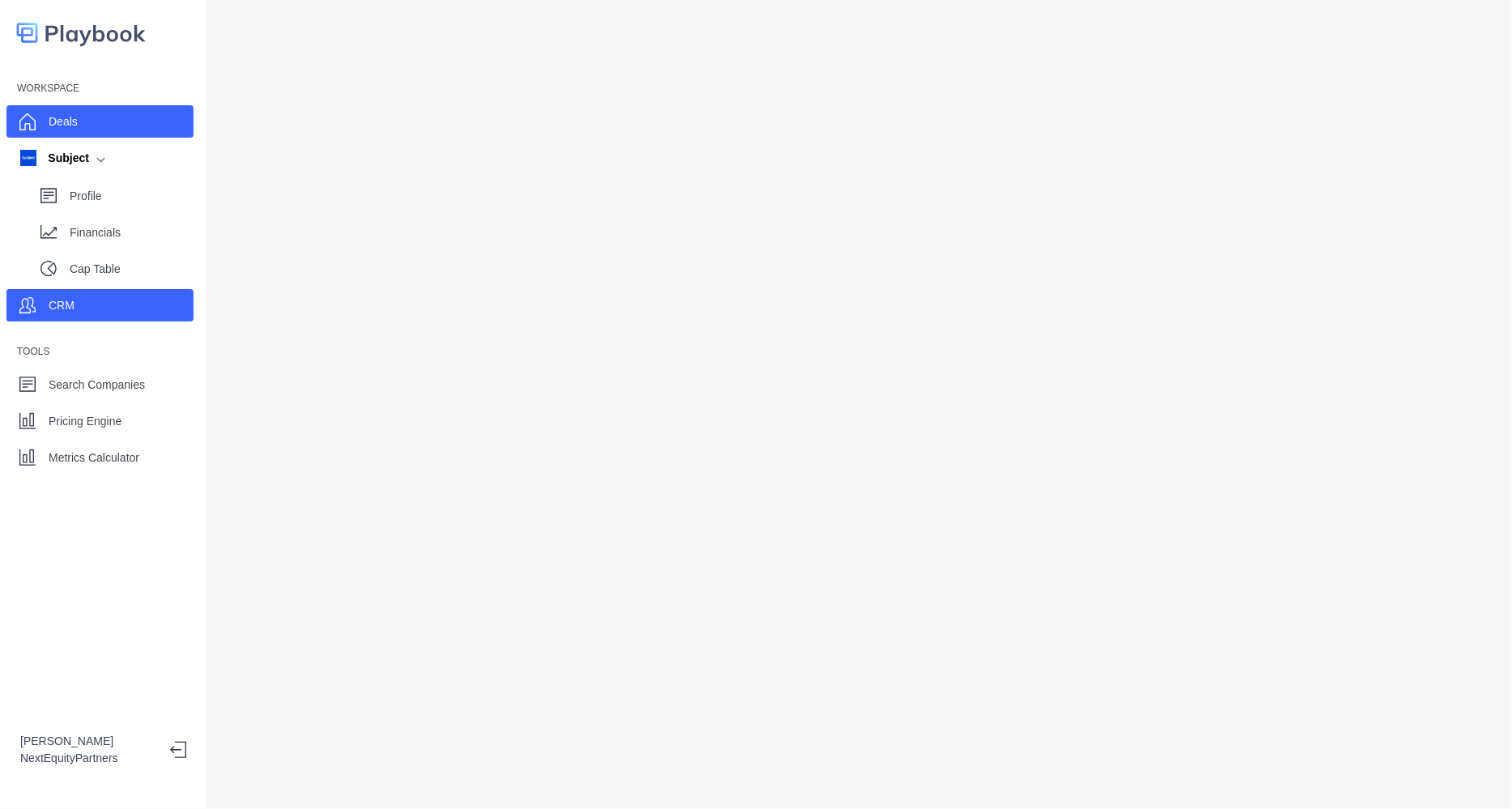
click at [105, 115] on div "Deals" at bounding box center [100, 122] width 187 height 33
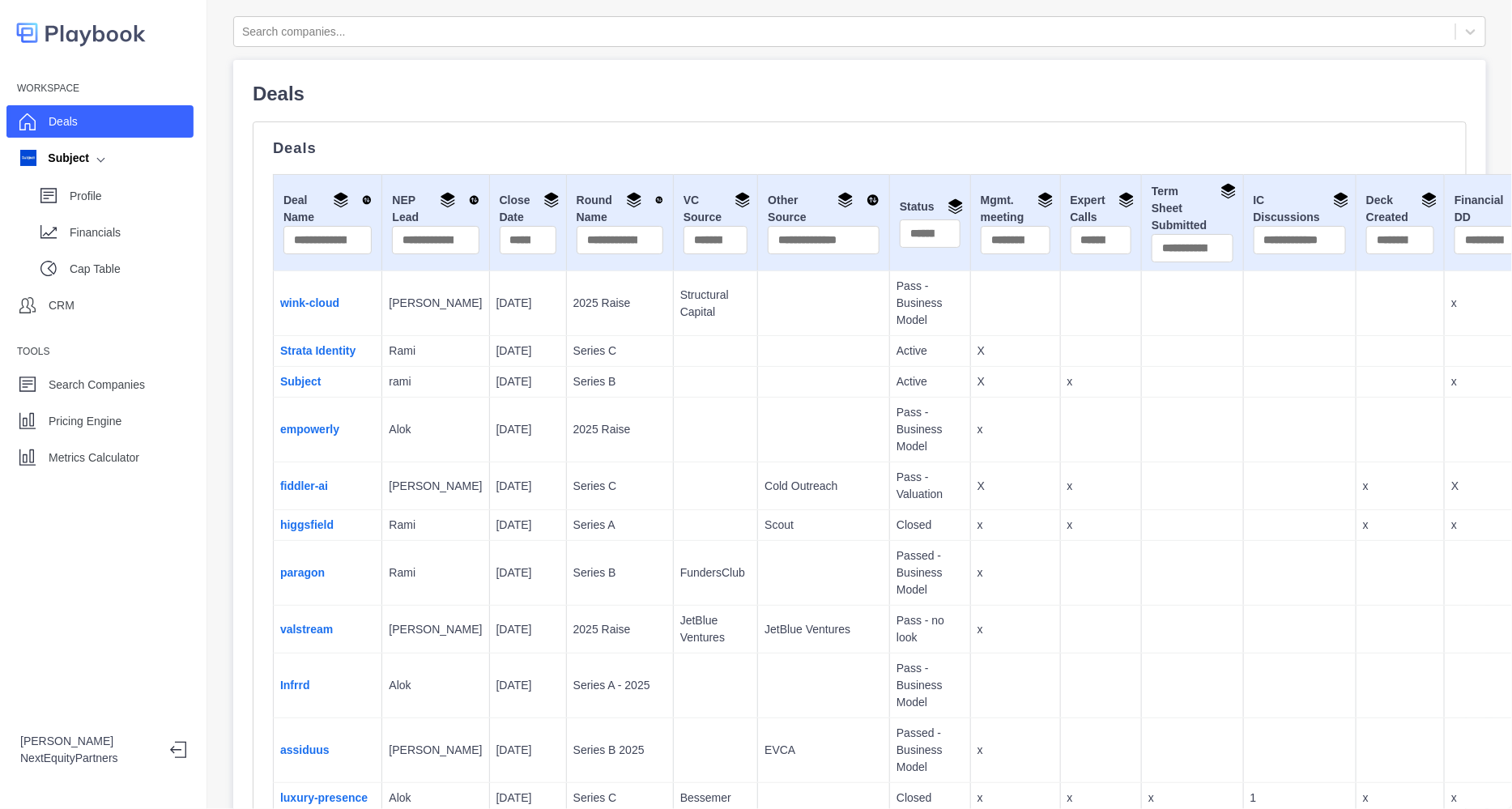
scroll to position [957, 0]
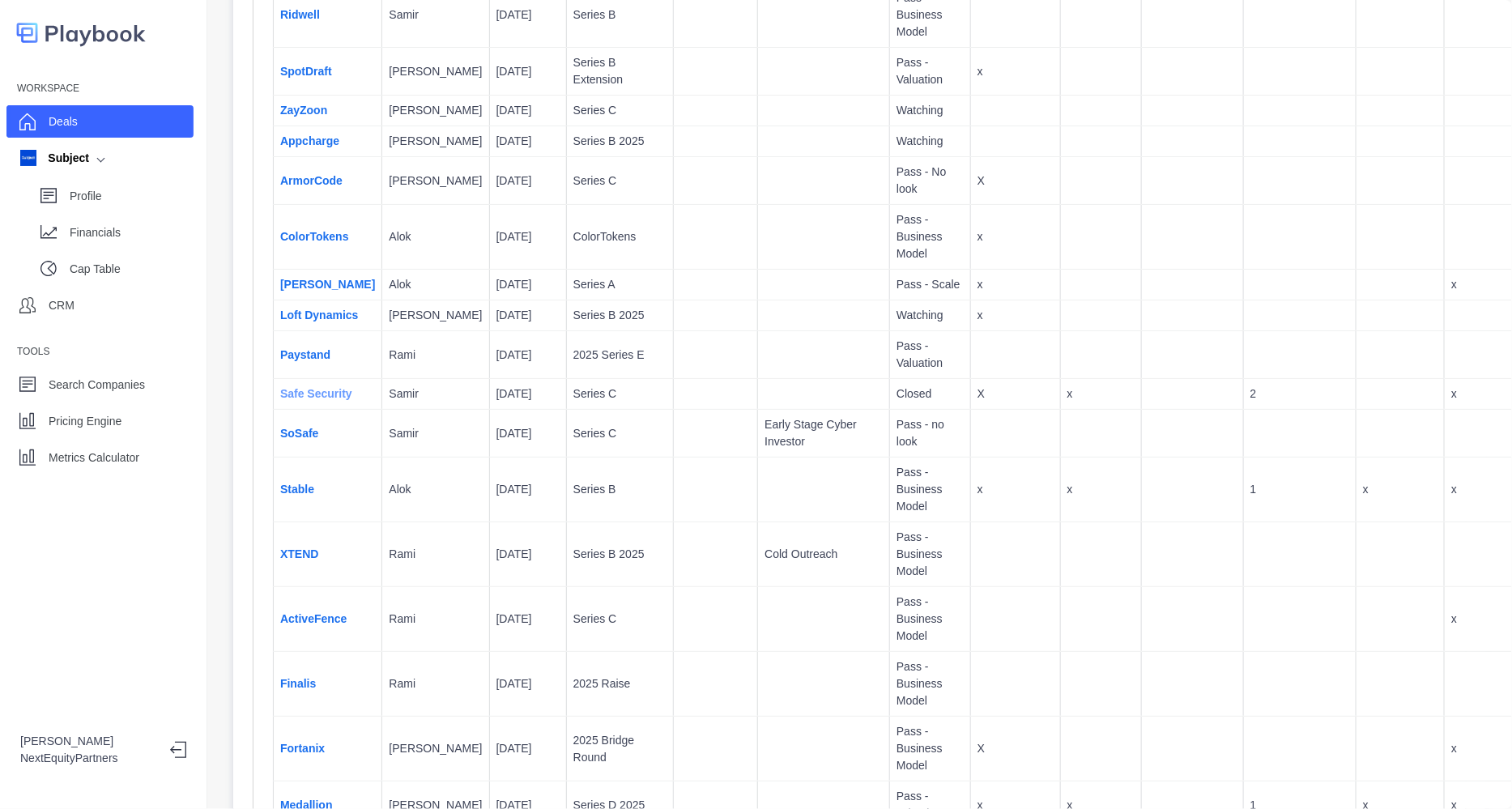
click at [336, 387] on link "Safe Security" at bounding box center [316, 394] width 72 height 13
